Goal: Task Accomplishment & Management: Manage account settings

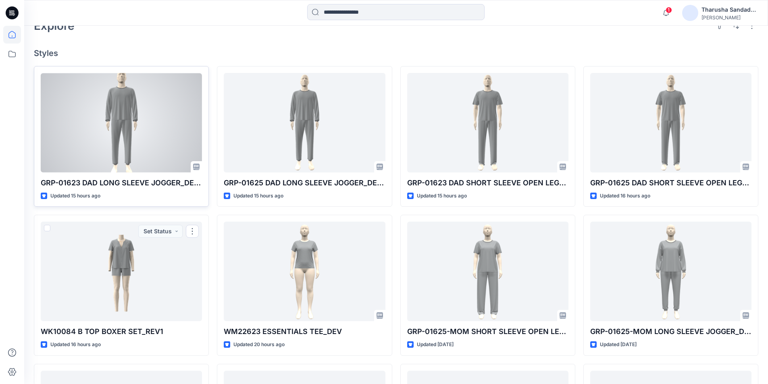
scroll to position [201, 0]
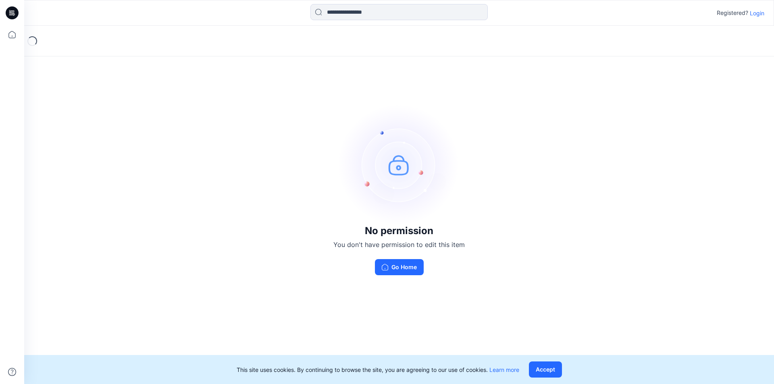
click at [753, 15] on p "Login" at bounding box center [757, 13] width 15 height 8
